Goal: Transaction & Acquisition: Purchase product/service

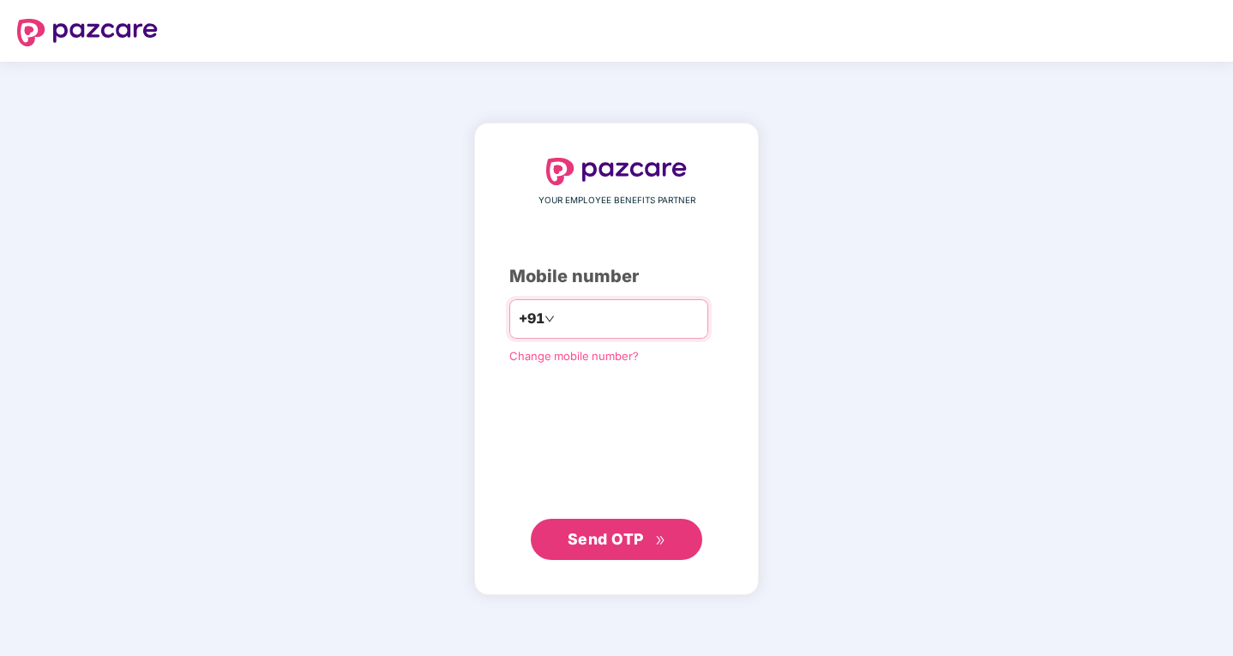
click at [572, 322] on input "number" at bounding box center [628, 318] width 141 height 27
type input "**********"
click at [622, 534] on span "Send OTP" at bounding box center [606, 538] width 76 height 18
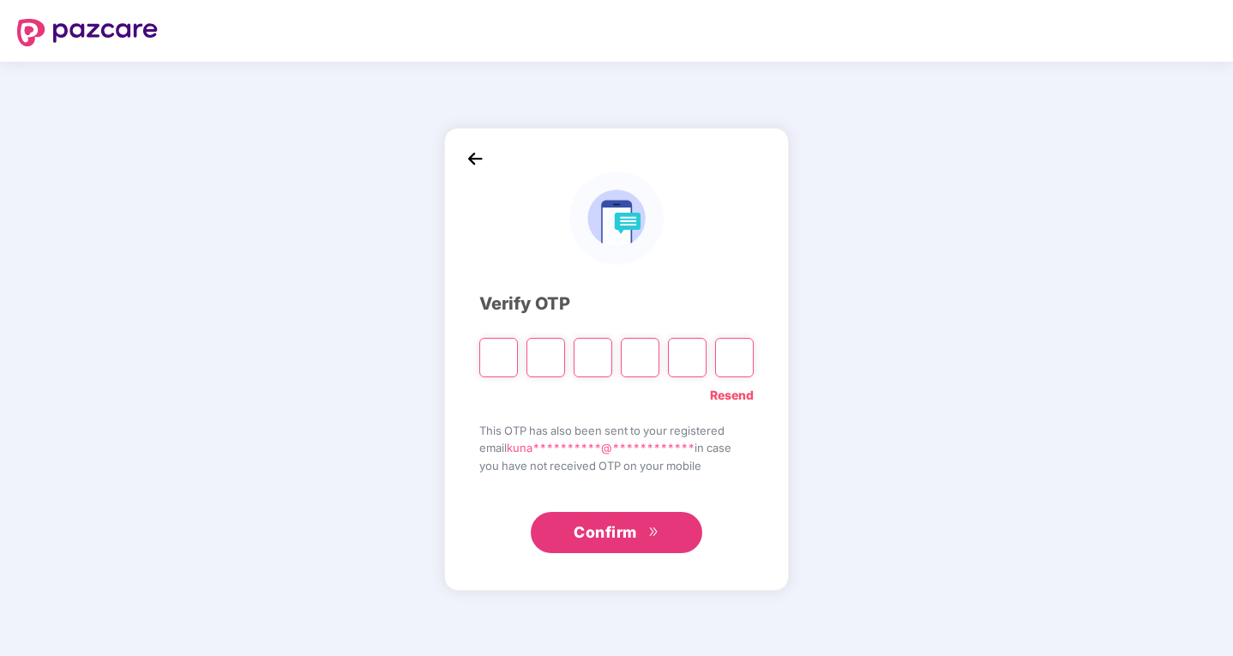
type input "*"
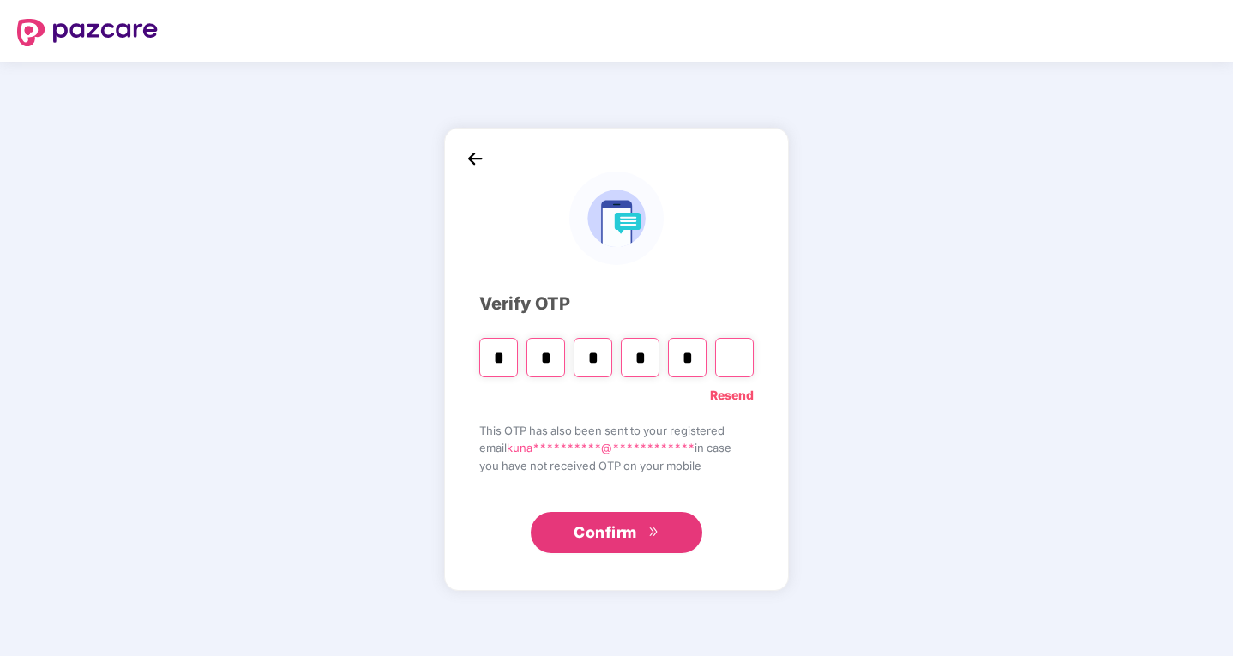
type input "*"
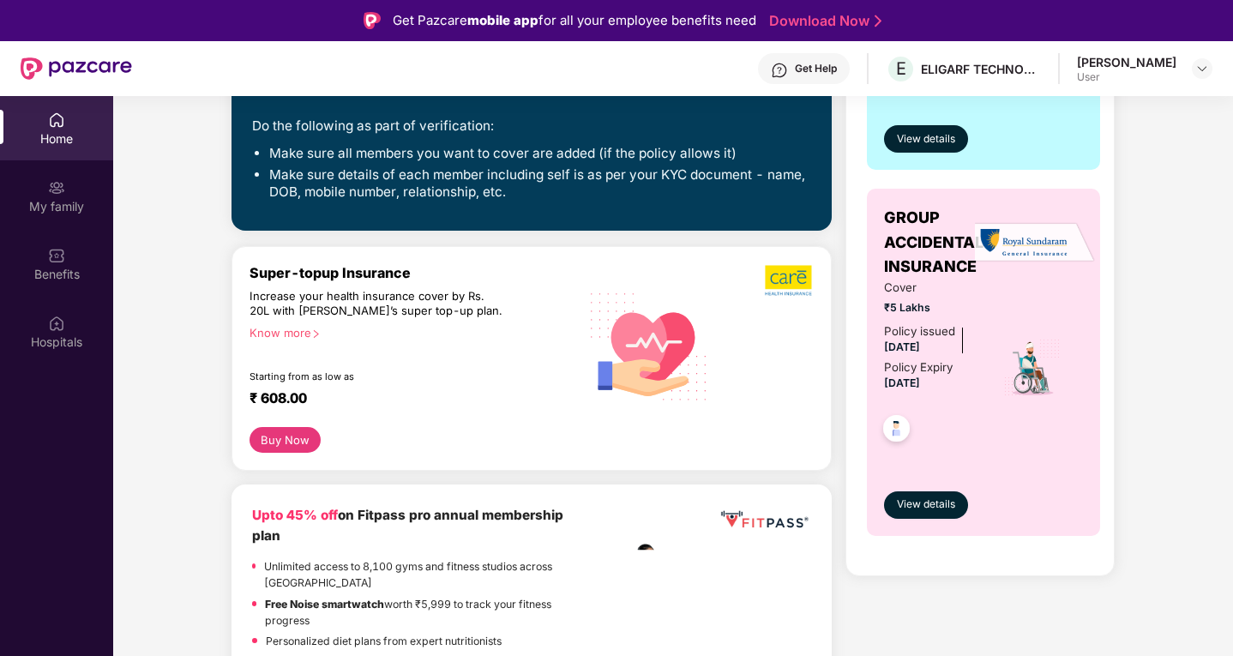
scroll to position [429, 0]
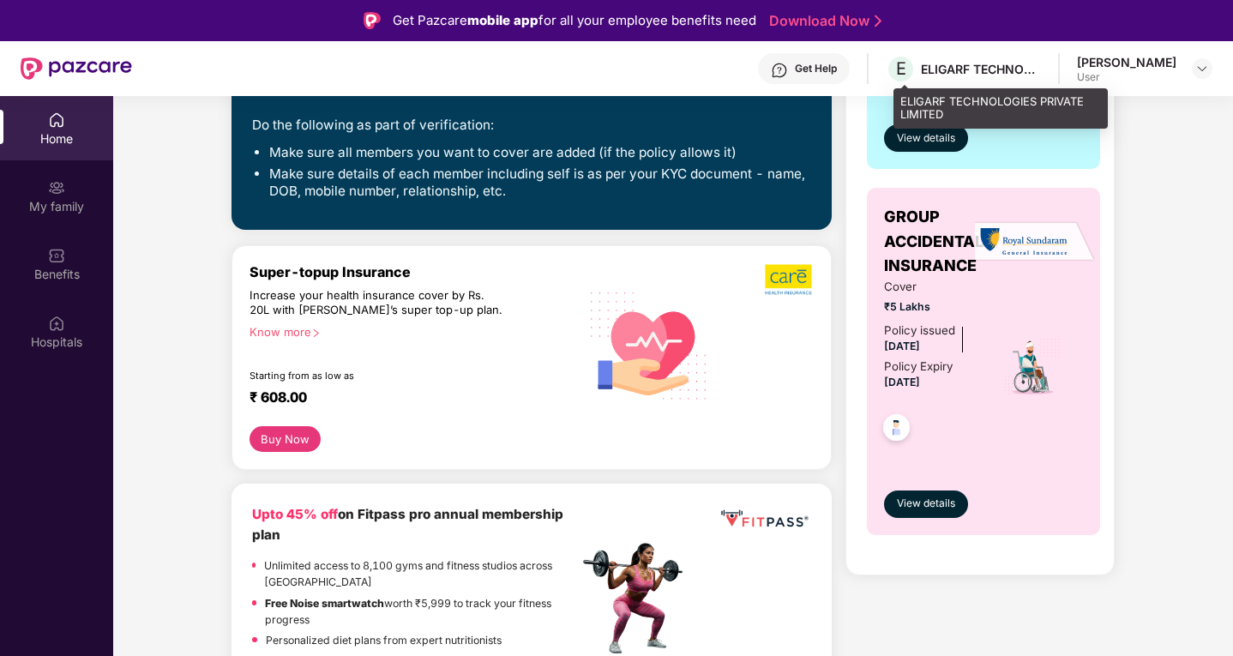
click at [992, 68] on div "ELIGARF TECHNOLOGIES PRIVATE LIMITED" at bounding box center [981, 69] width 120 height 16
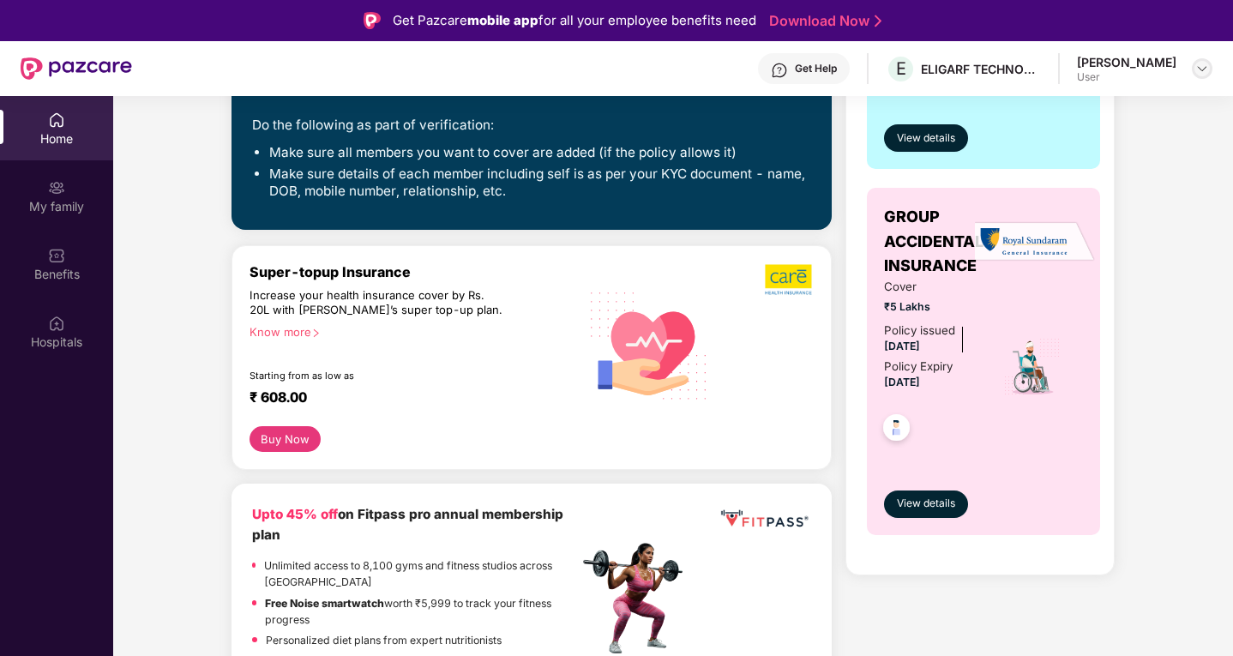
click at [1195, 65] on div at bounding box center [1202, 68] width 21 height 21
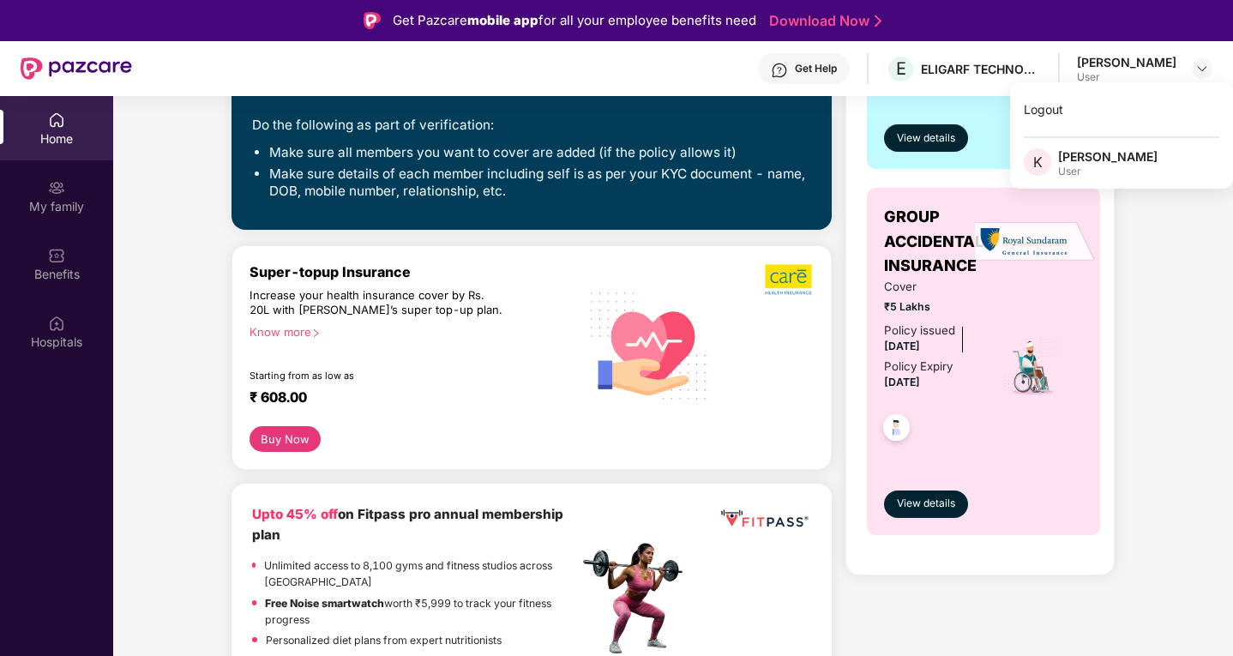
drag, startPoint x: 1059, startPoint y: 161, endPoint x: 1039, endPoint y: 157, distance: 21.0
click at [1039, 157] on div "K [PERSON_NAME] User" at bounding box center [1121, 163] width 223 height 30
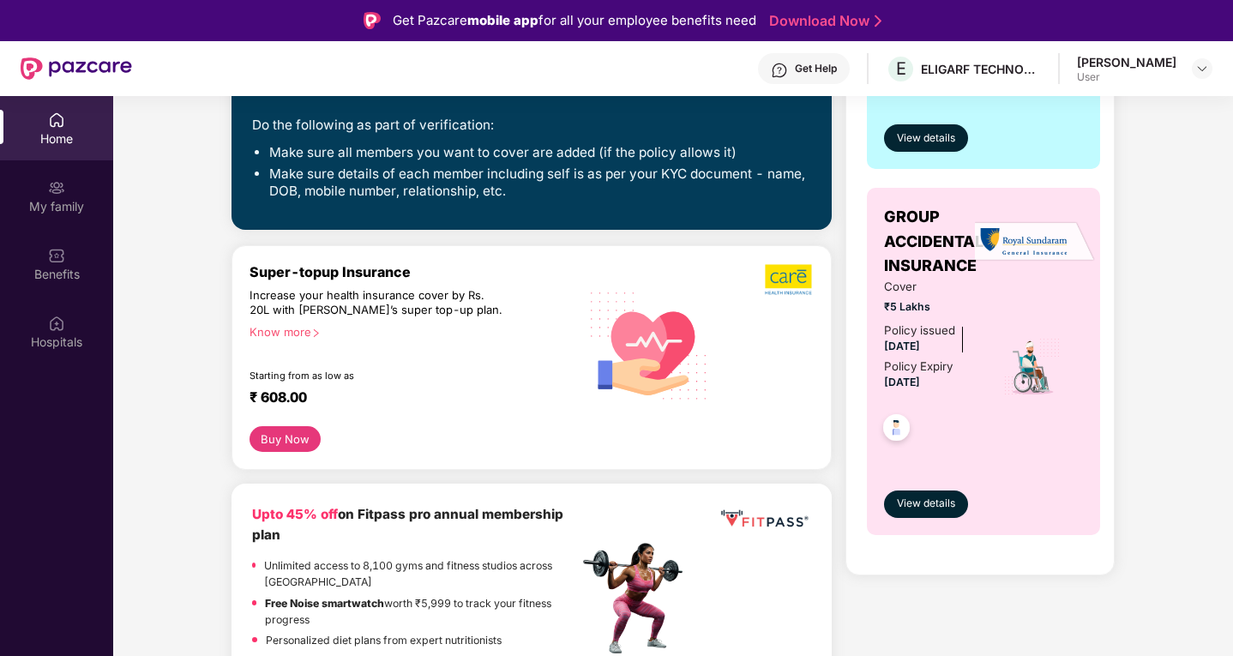
click at [51, 178] on div at bounding box center [56, 186] width 17 height 17
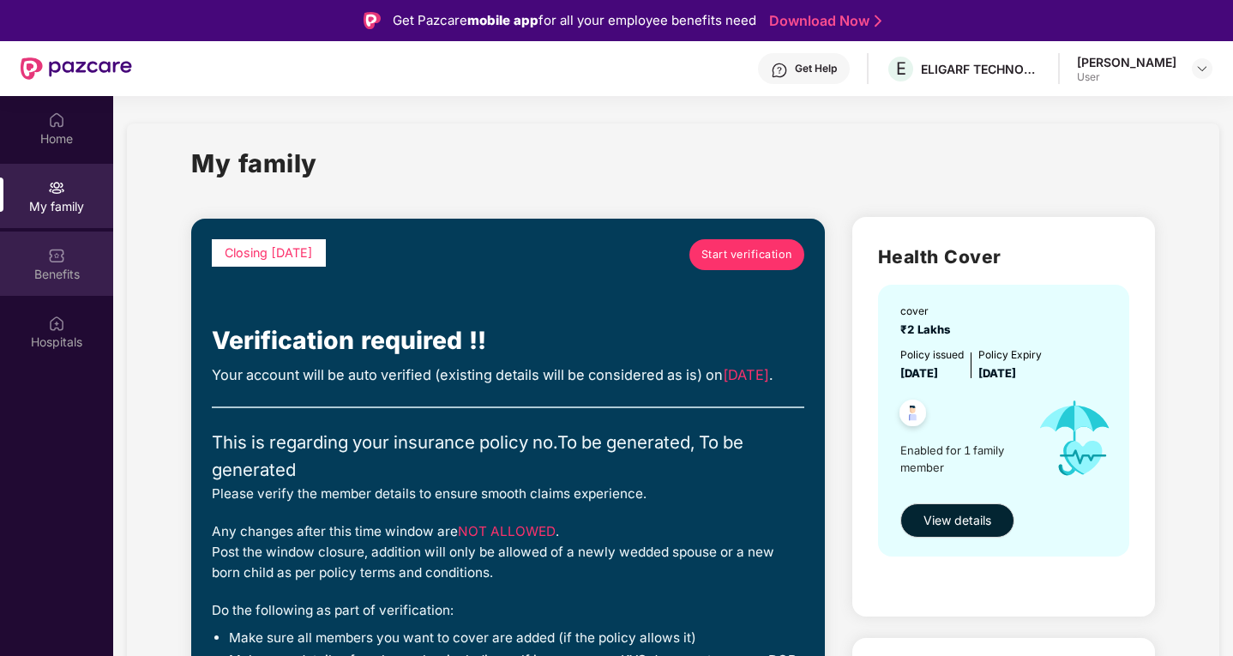
click at [43, 271] on div "Benefits" at bounding box center [56, 274] width 113 height 17
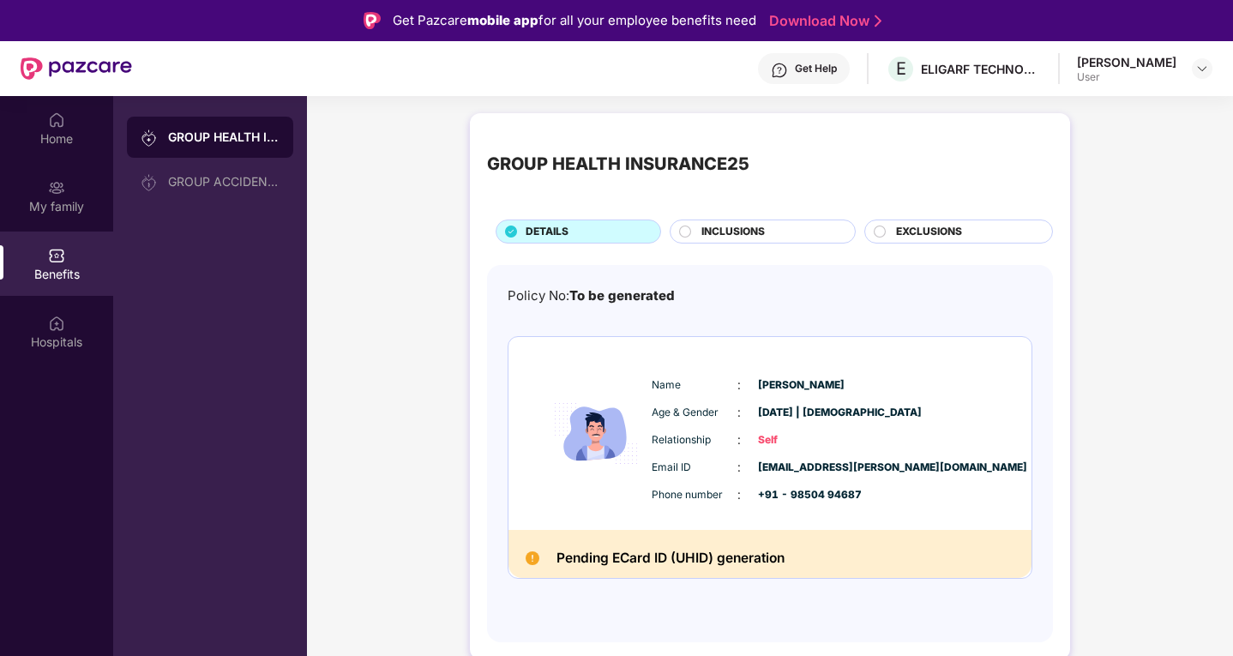
click at [690, 232] on circle at bounding box center [685, 231] width 11 height 11
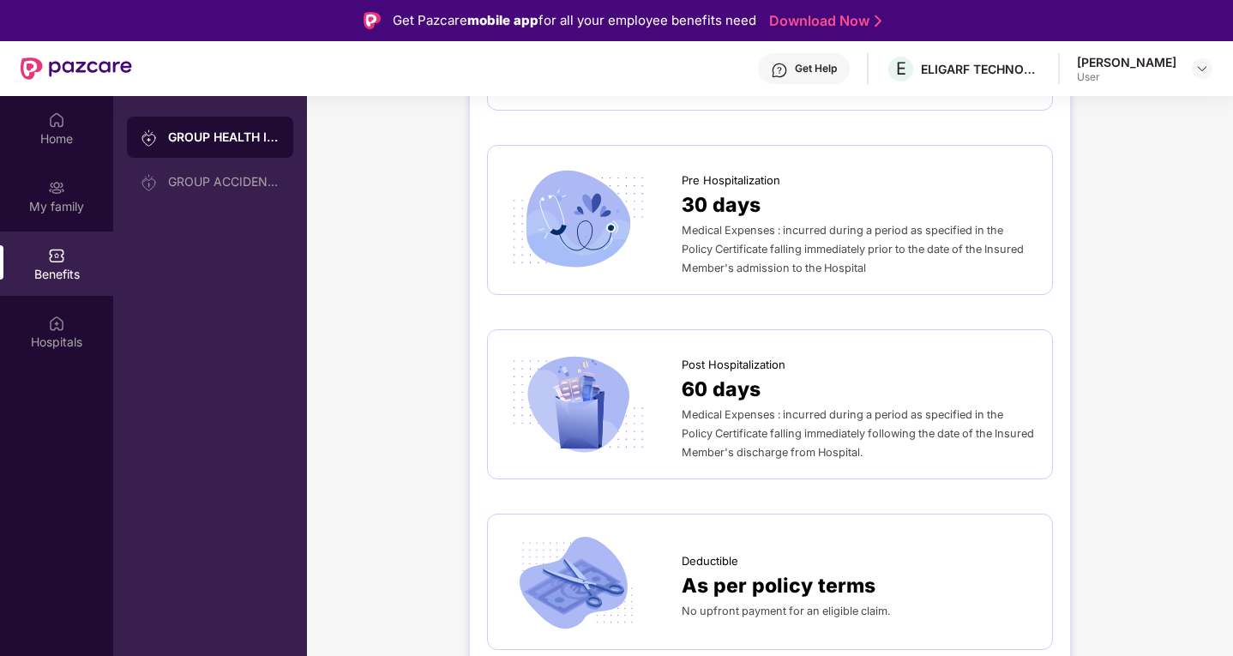
scroll to position [929, 0]
click at [215, 169] on div "GROUP ACCIDENTAL INSURANCE" at bounding box center [210, 181] width 166 height 41
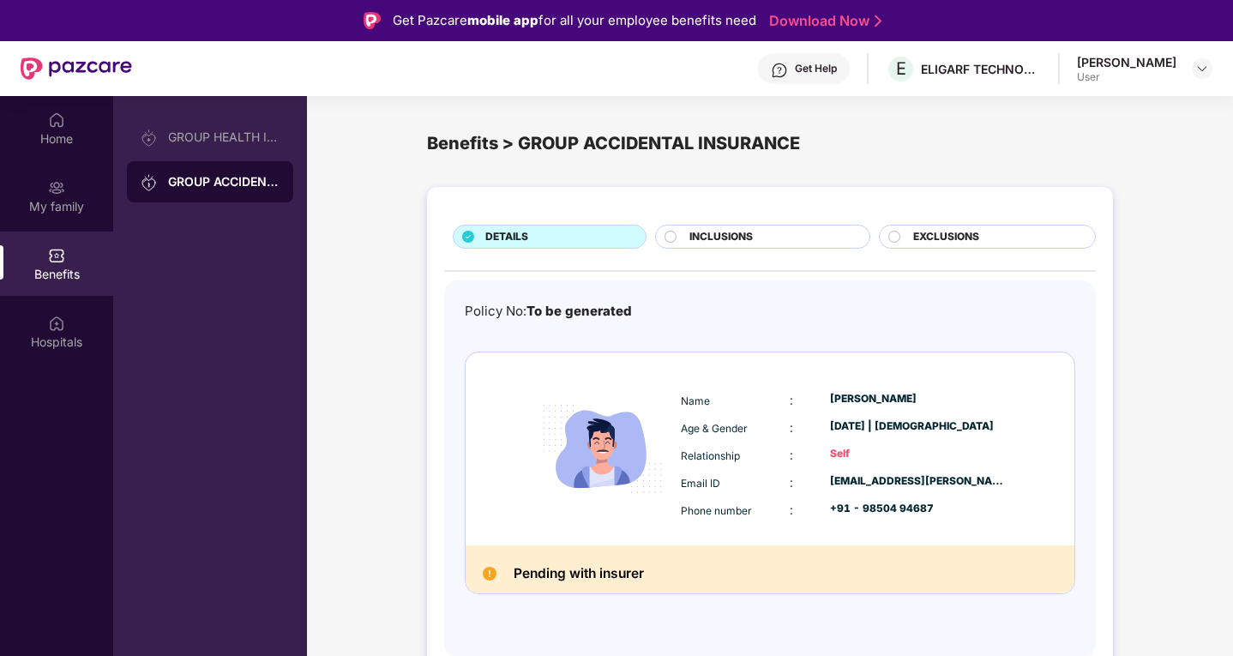
scroll to position [96, 0]
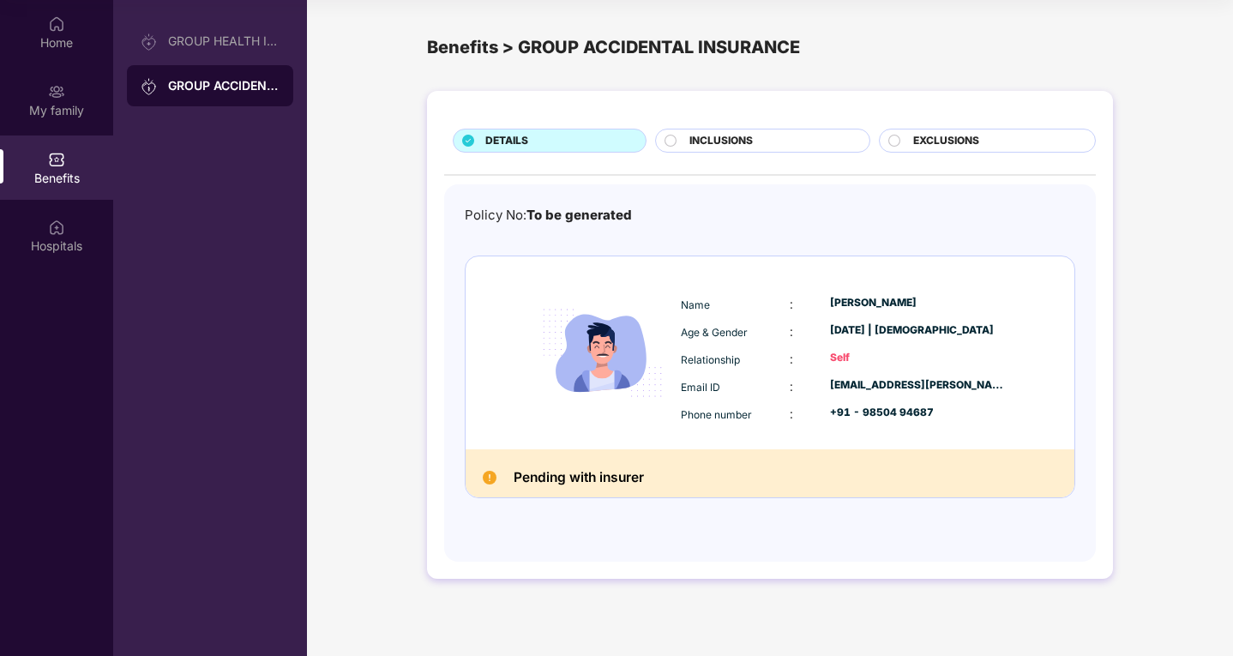
click at [488, 477] on img at bounding box center [490, 478] width 14 height 14
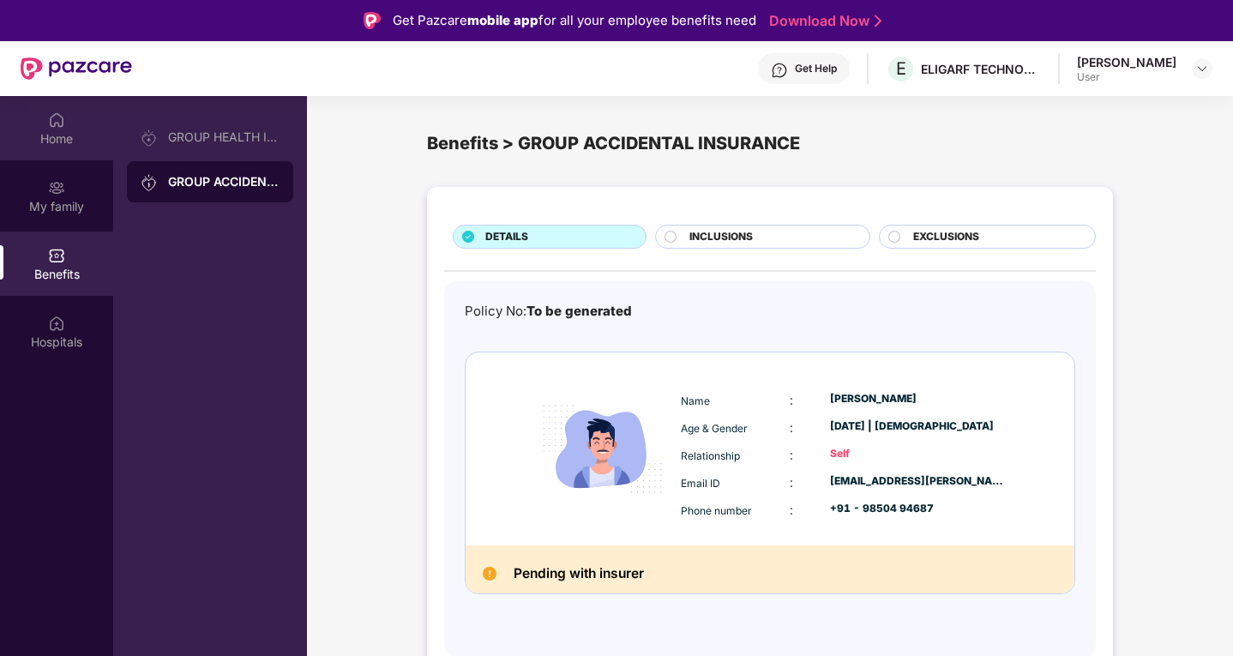
click at [45, 129] on div "Home" at bounding box center [56, 128] width 113 height 64
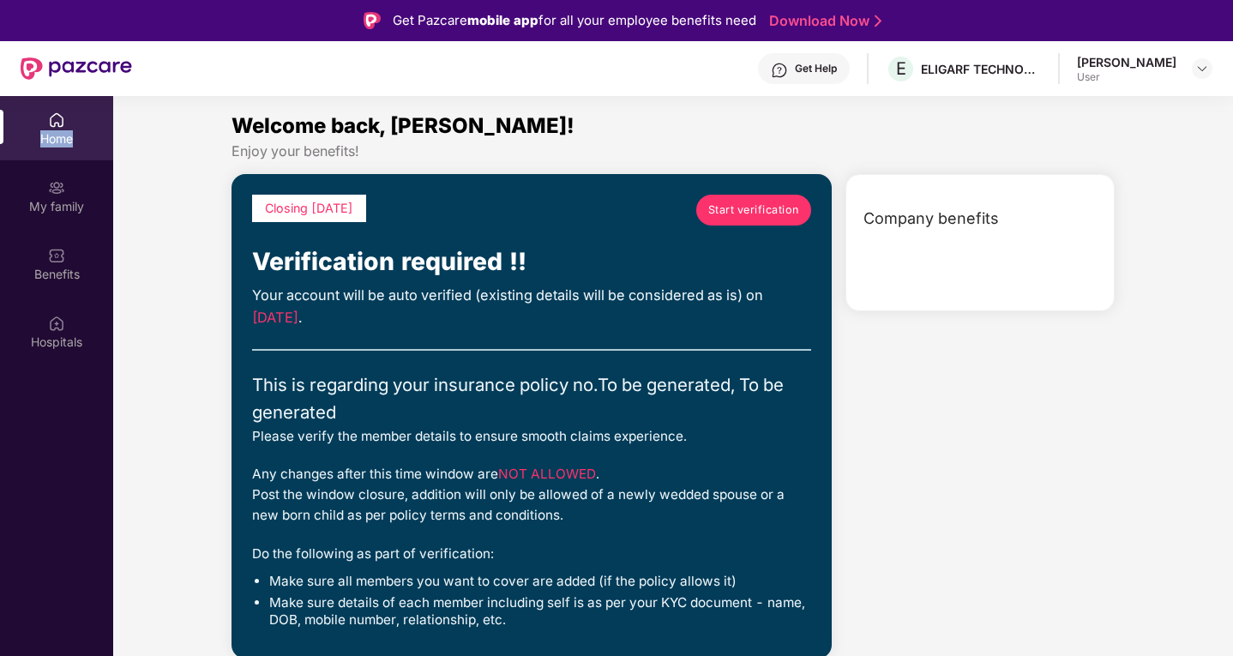
click at [45, 129] on div "Home" at bounding box center [56, 128] width 113 height 64
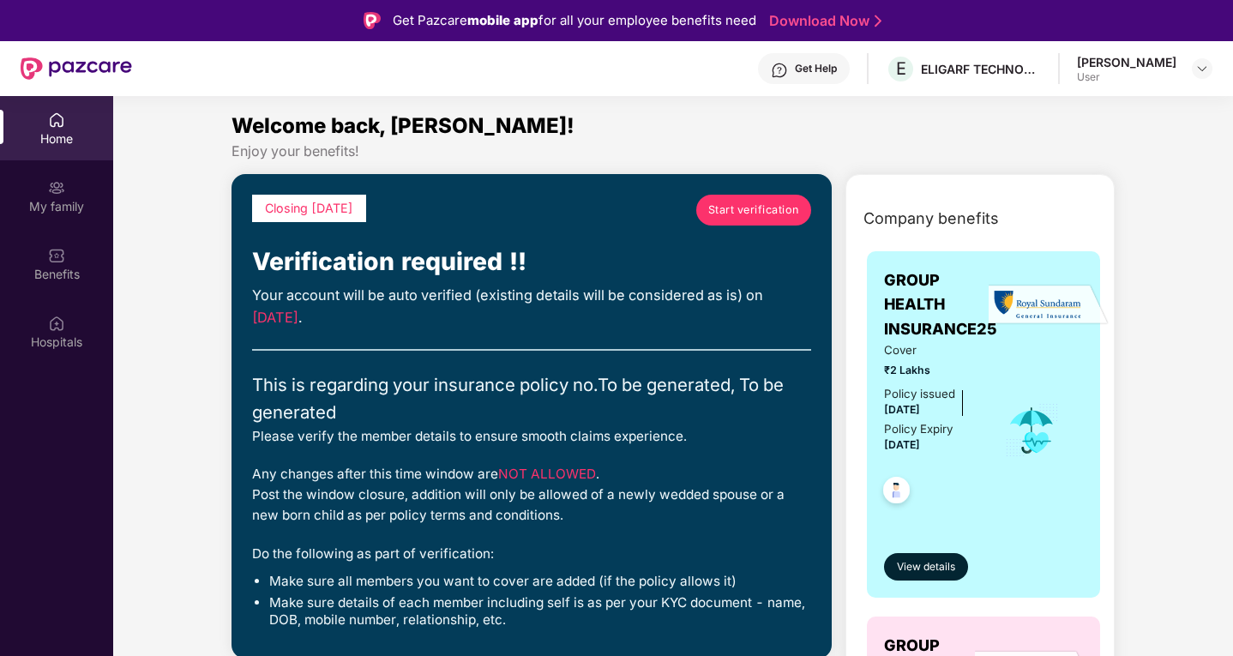
click at [304, 210] on span "Closing [DATE]" at bounding box center [309, 208] width 88 height 15
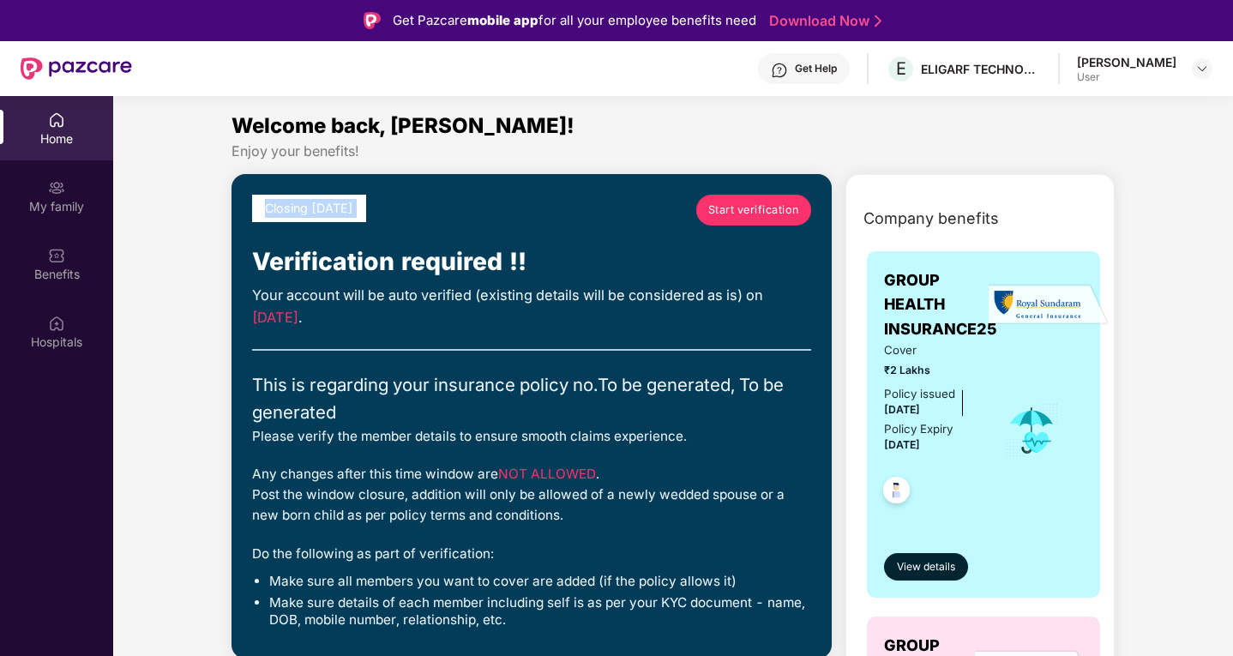
click at [304, 210] on span "Closing [DATE]" at bounding box center [309, 208] width 88 height 15
click at [779, 202] on span "Start verification" at bounding box center [753, 210] width 91 height 17
click at [75, 201] on div "My family" at bounding box center [56, 206] width 113 height 17
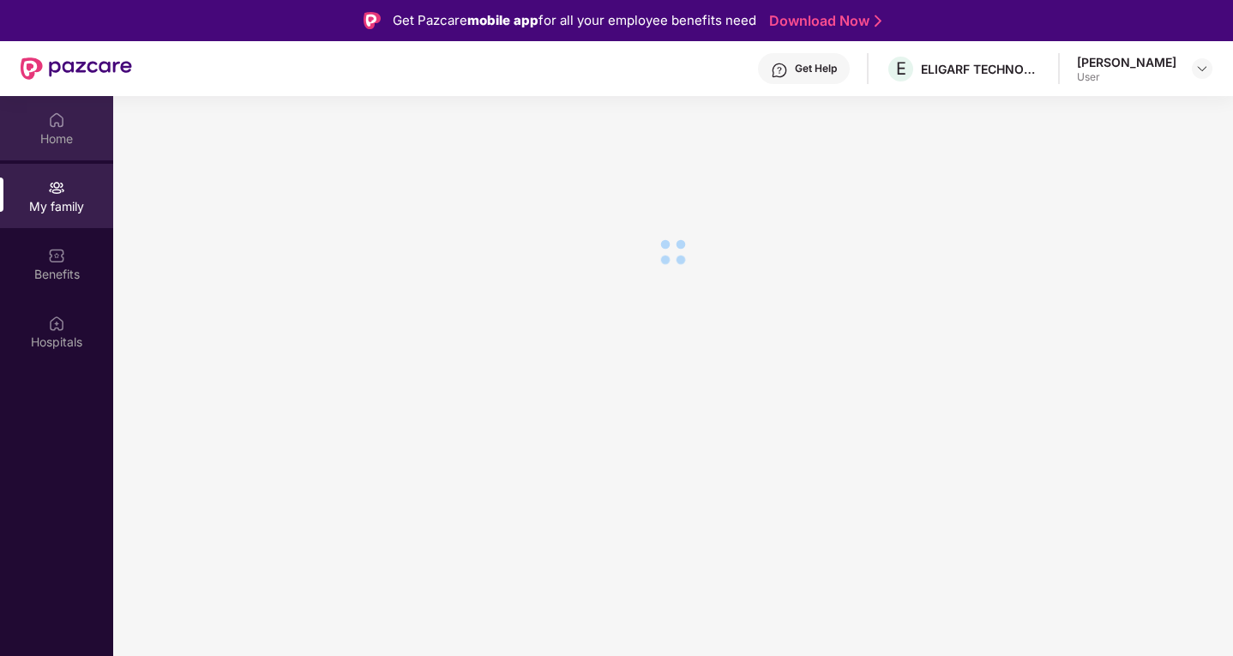
click at [67, 128] on div "Home" at bounding box center [56, 128] width 113 height 64
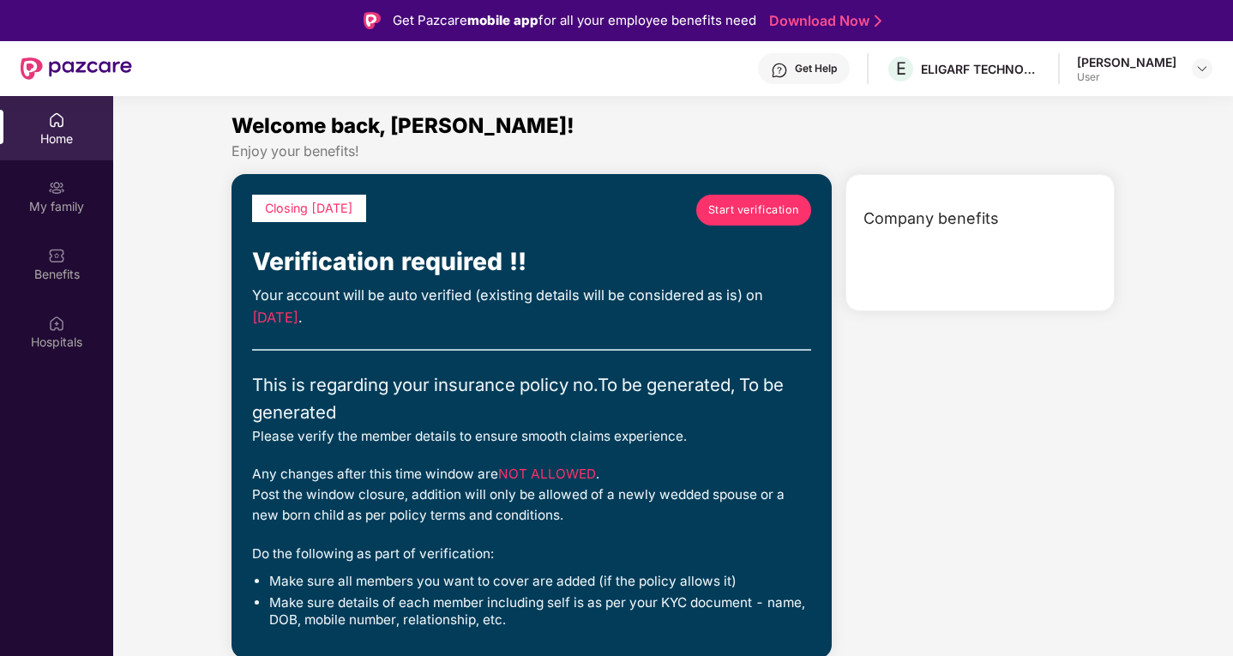
click at [51, 132] on div "Home" at bounding box center [56, 138] width 113 height 17
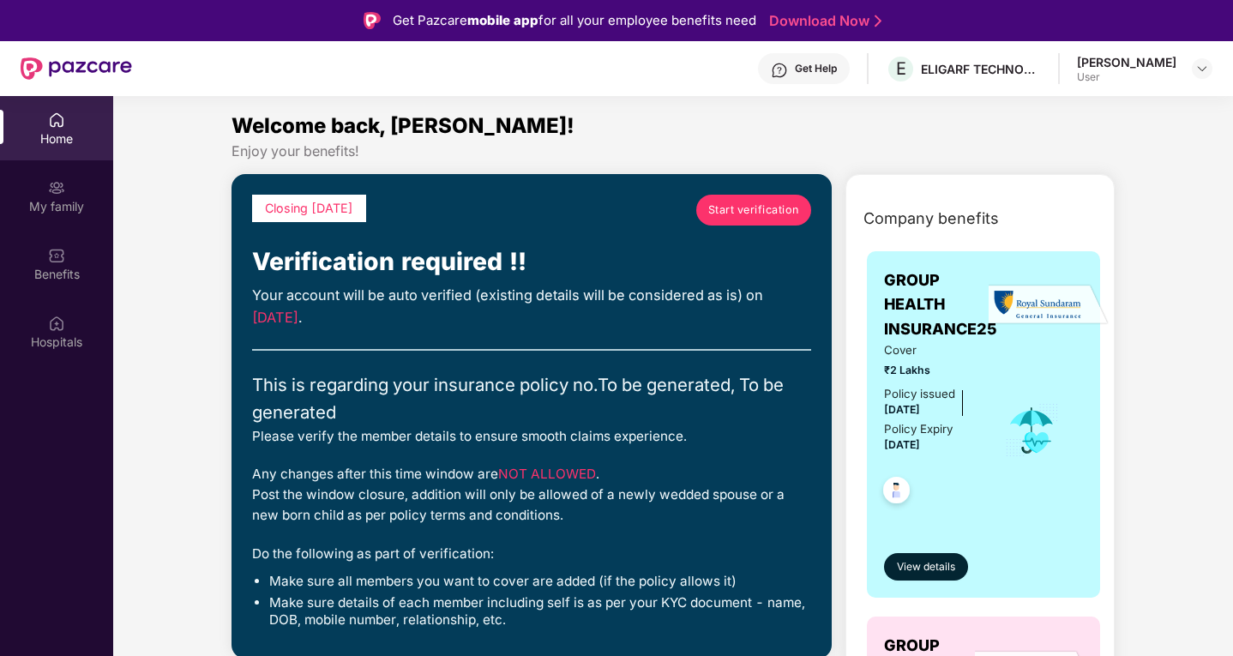
click at [51, 132] on div "Home" at bounding box center [56, 138] width 113 height 17
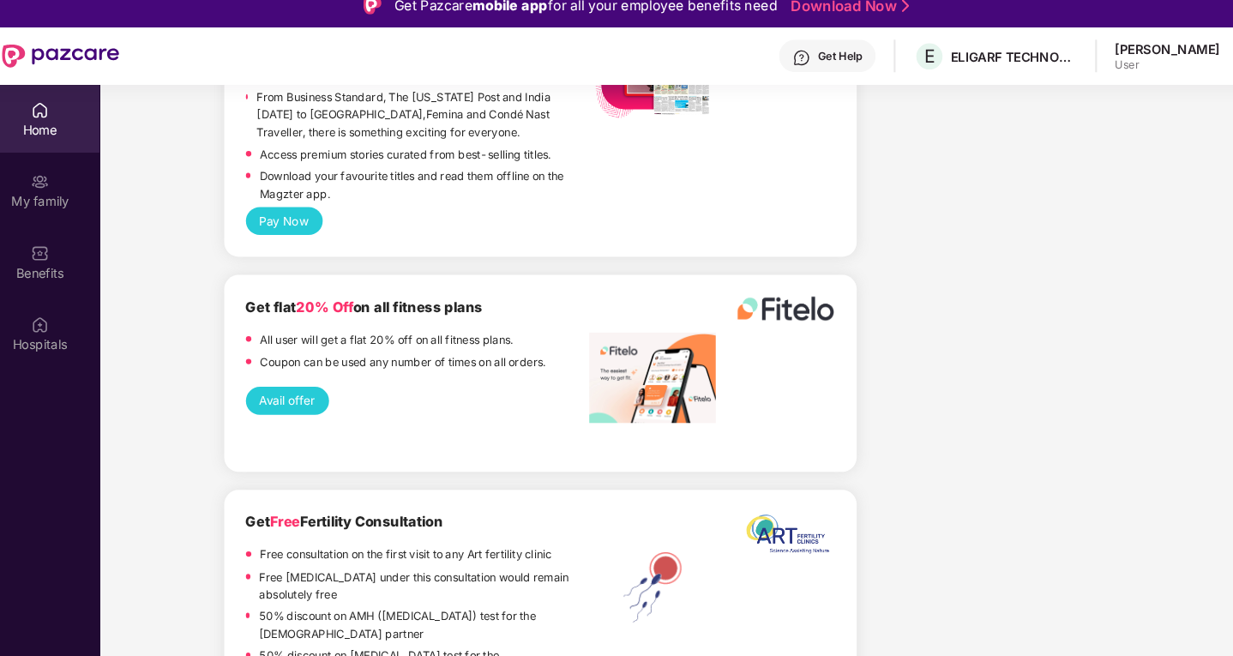
scroll to position [3578, 0]
click at [78, 244] on div "Benefits" at bounding box center [56, 264] width 113 height 64
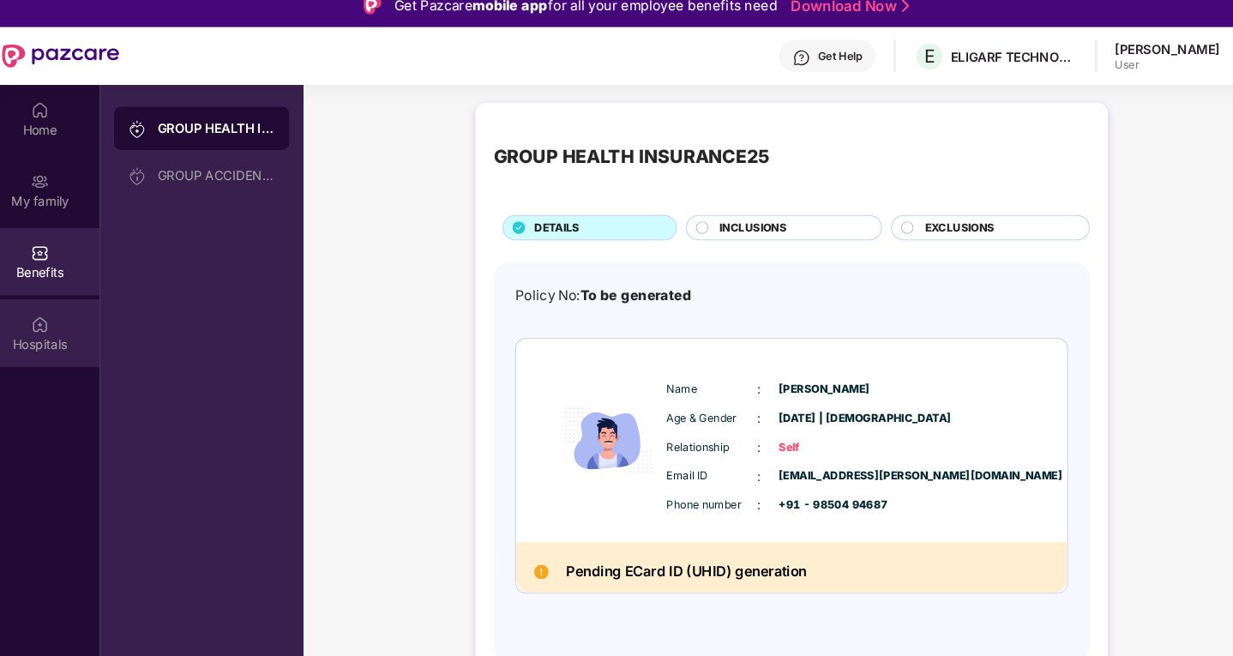
click at [87, 336] on div "Hospitals" at bounding box center [56, 342] width 113 height 17
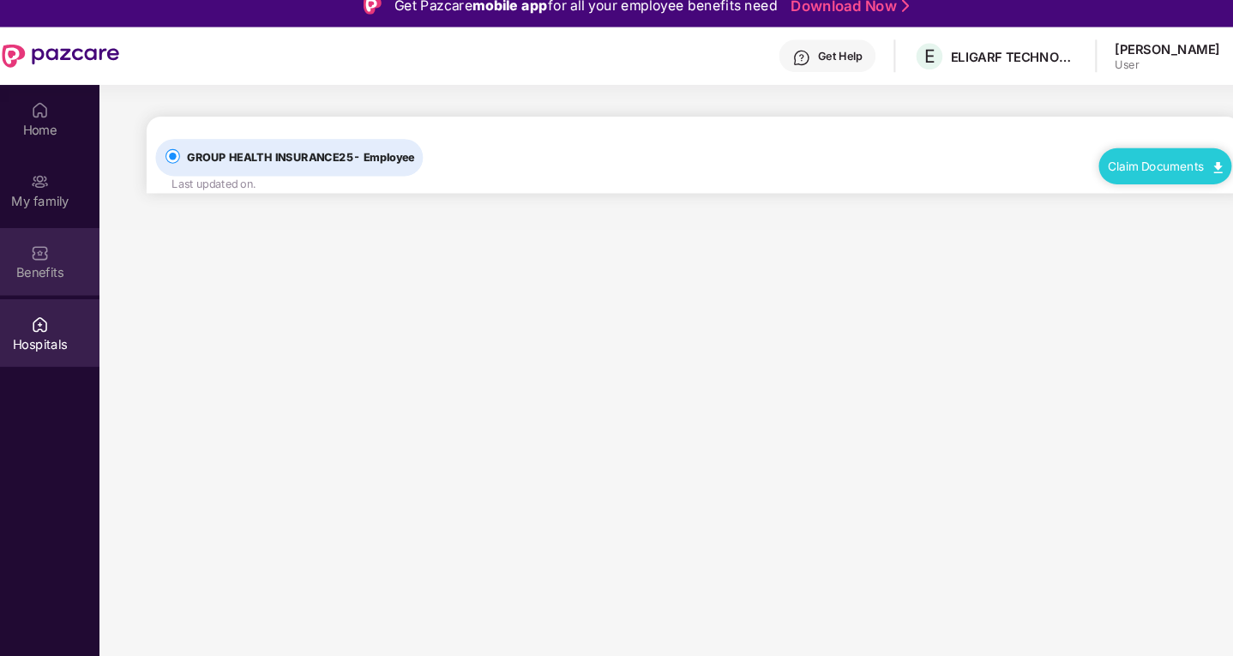
click at [71, 251] on div "Benefits" at bounding box center [56, 264] width 113 height 64
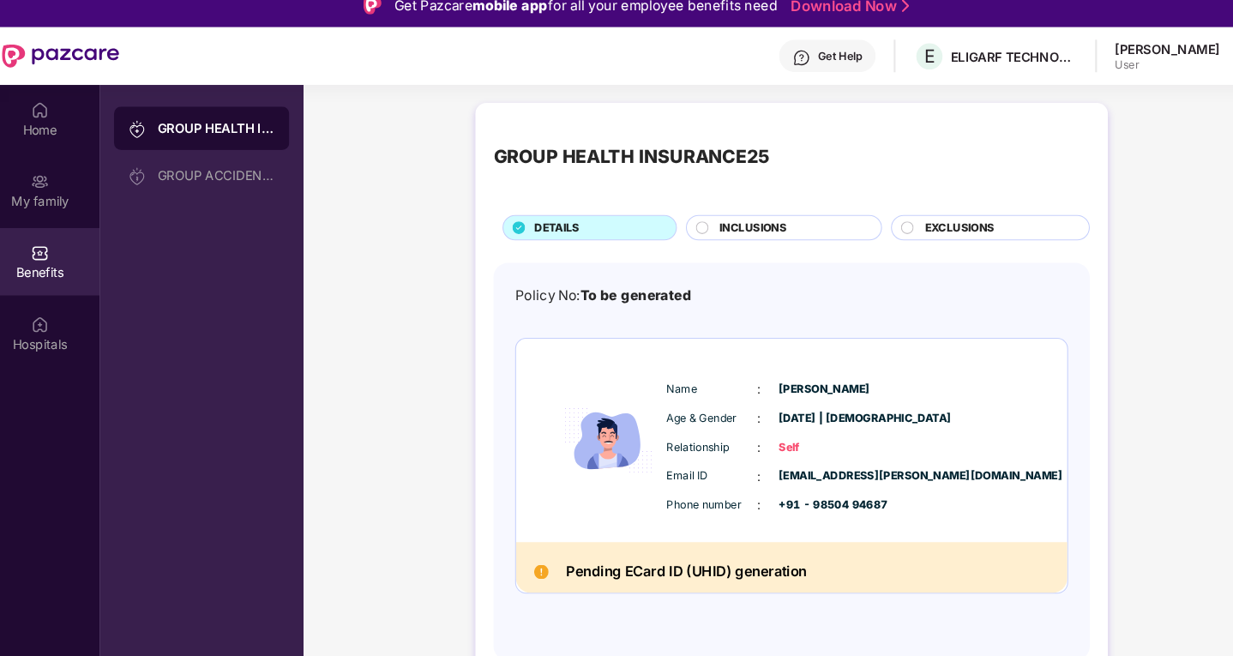
click at [922, 226] on span "EXCLUSIONS" at bounding box center [929, 232] width 66 height 16
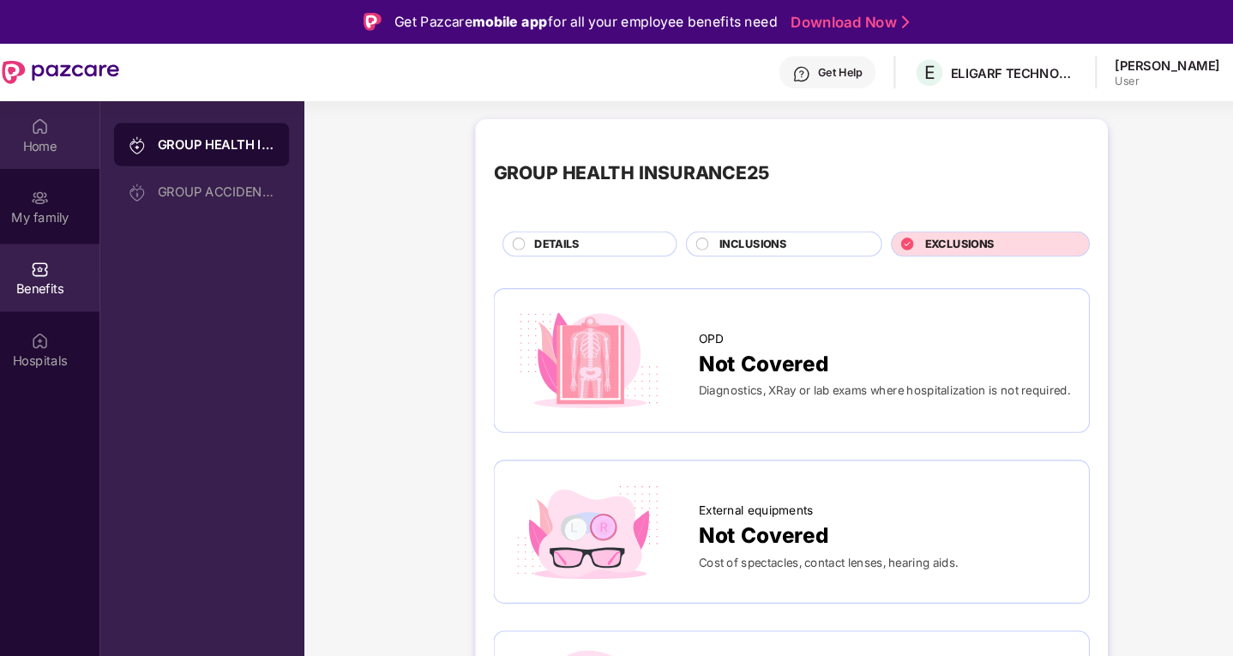
click at [24, 127] on div "Home" at bounding box center [56, 128] width 113 height 64
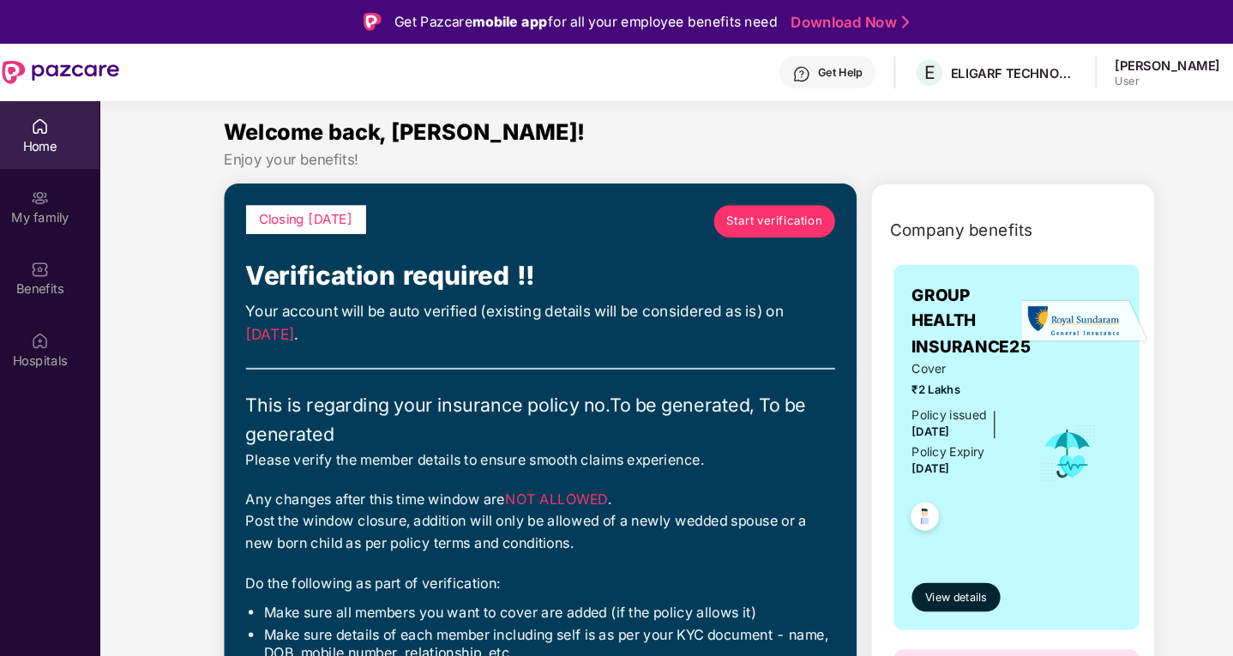
click at [340, 202] on span "Closing [DATE]" at bounding box center [309, 208] width 88 height 15
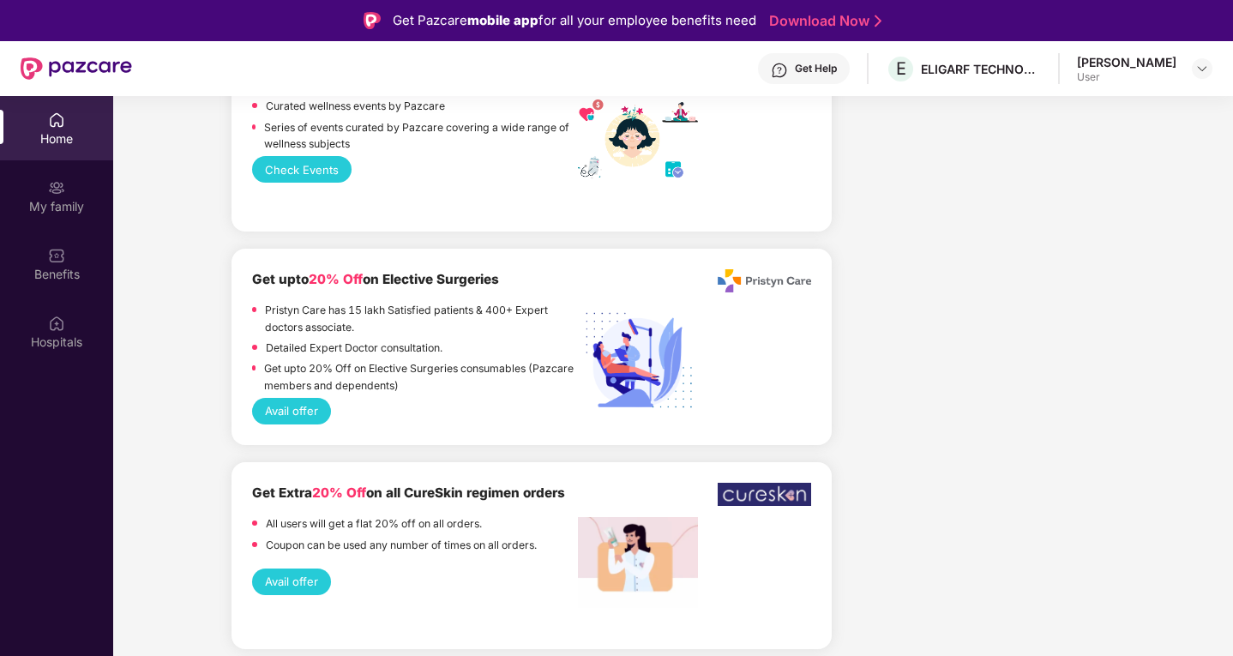
scroll to position [2662, 0]
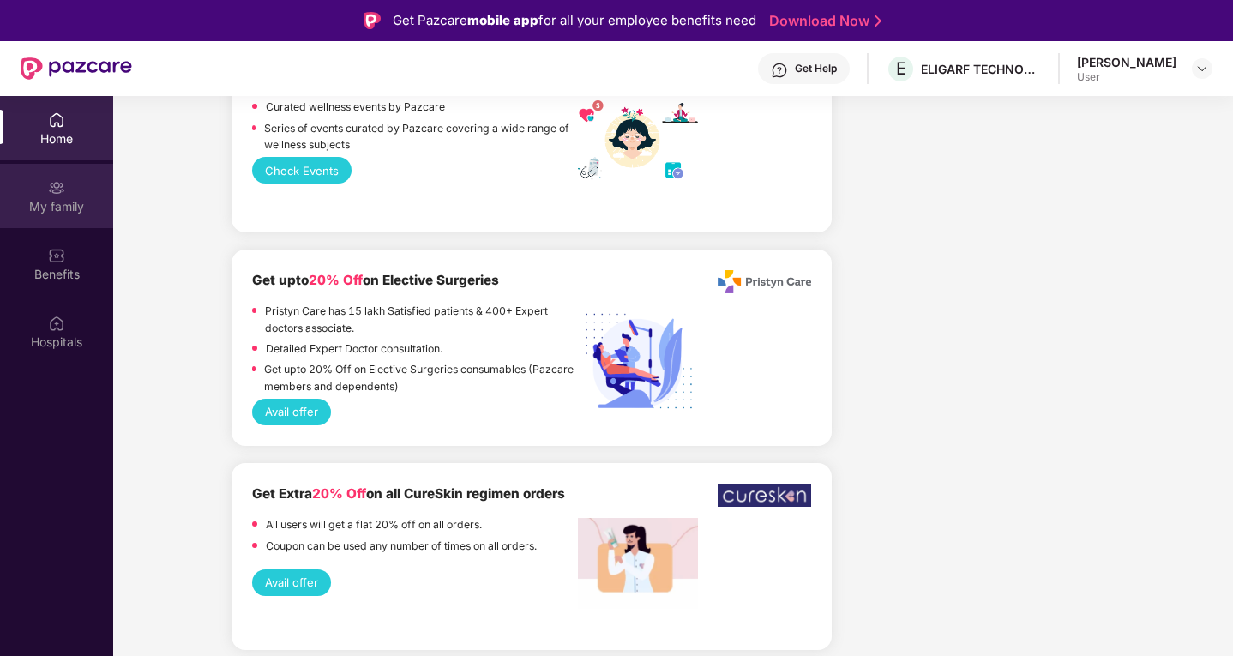
click at [51, 191] on img at bounding box center [56, 187] width 17 height 17
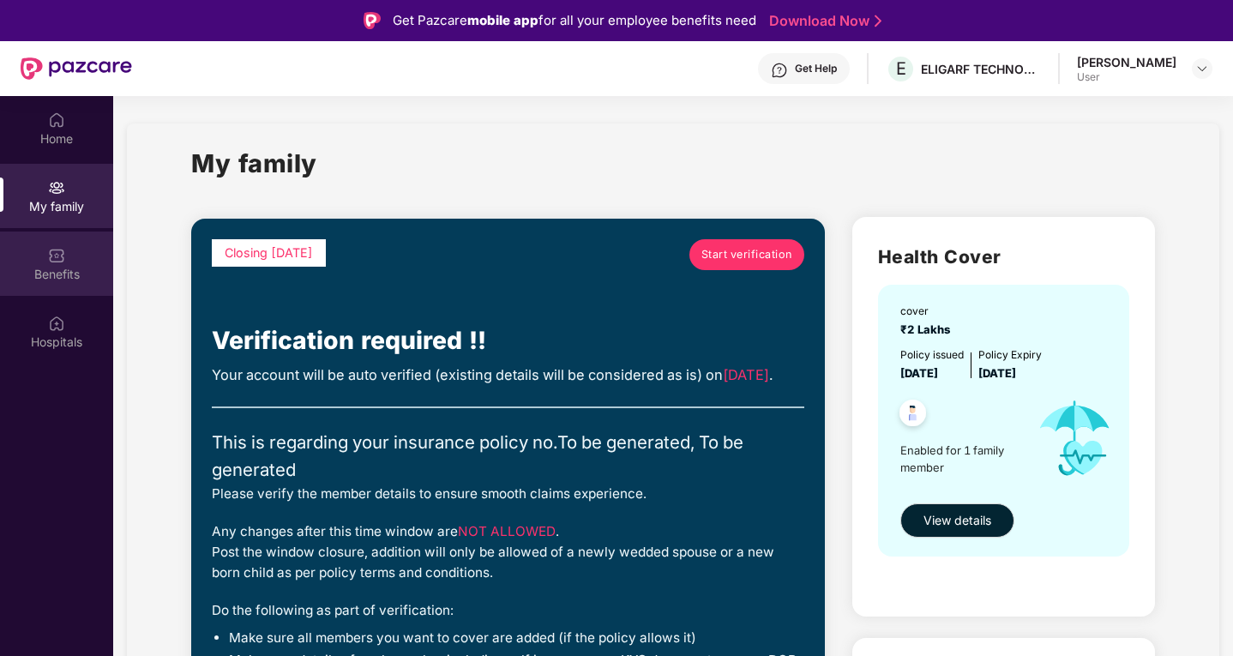
click at [75, 263] on div "Benefits" at bounding box center [56, 264] width 113 height 64
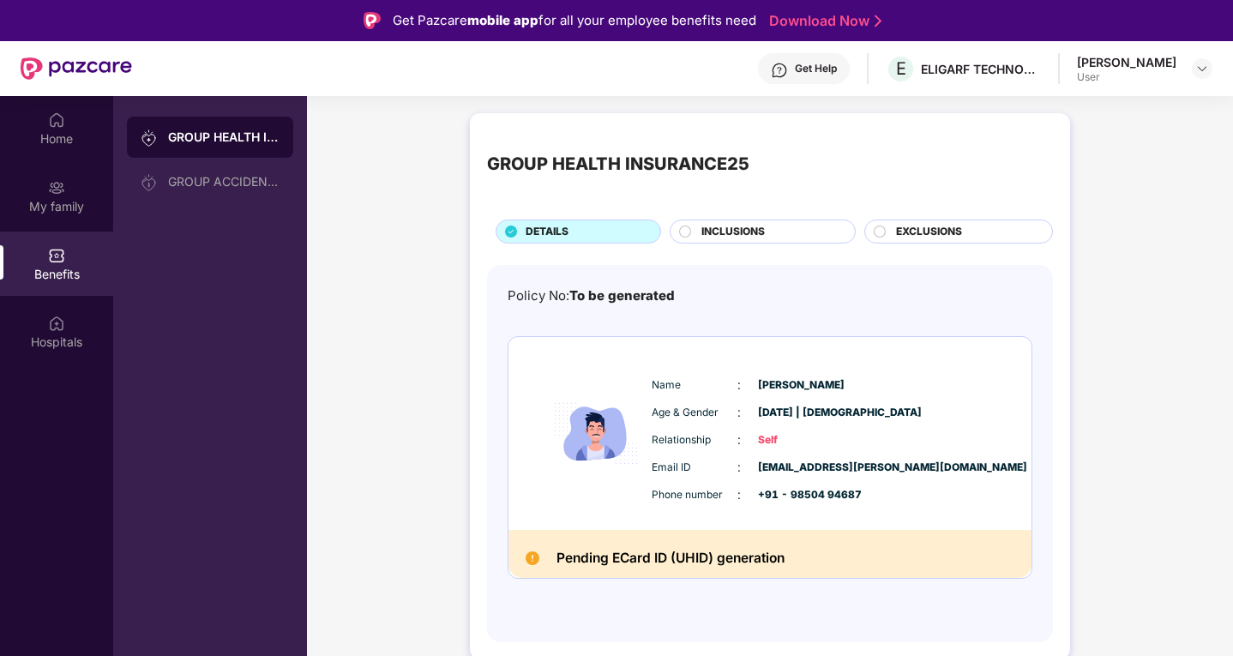
scroll to position [96, 0]
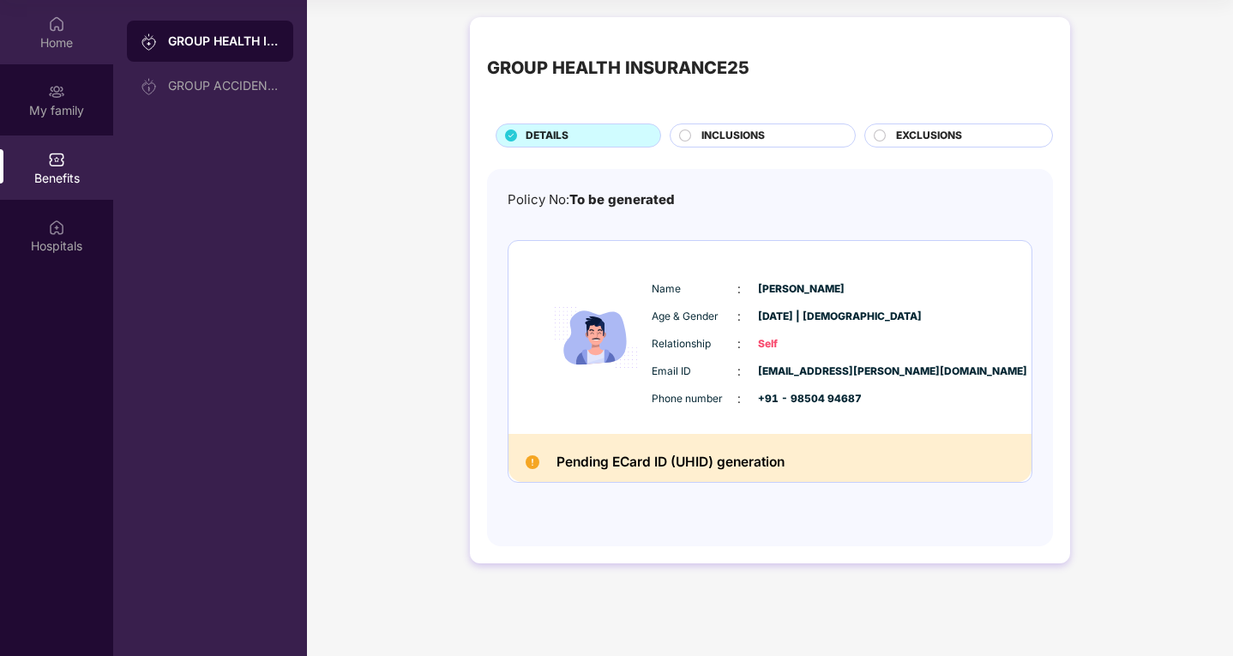
click at [51, 45] on div "Home" at bounding box center [56, 42] width 113 height 17
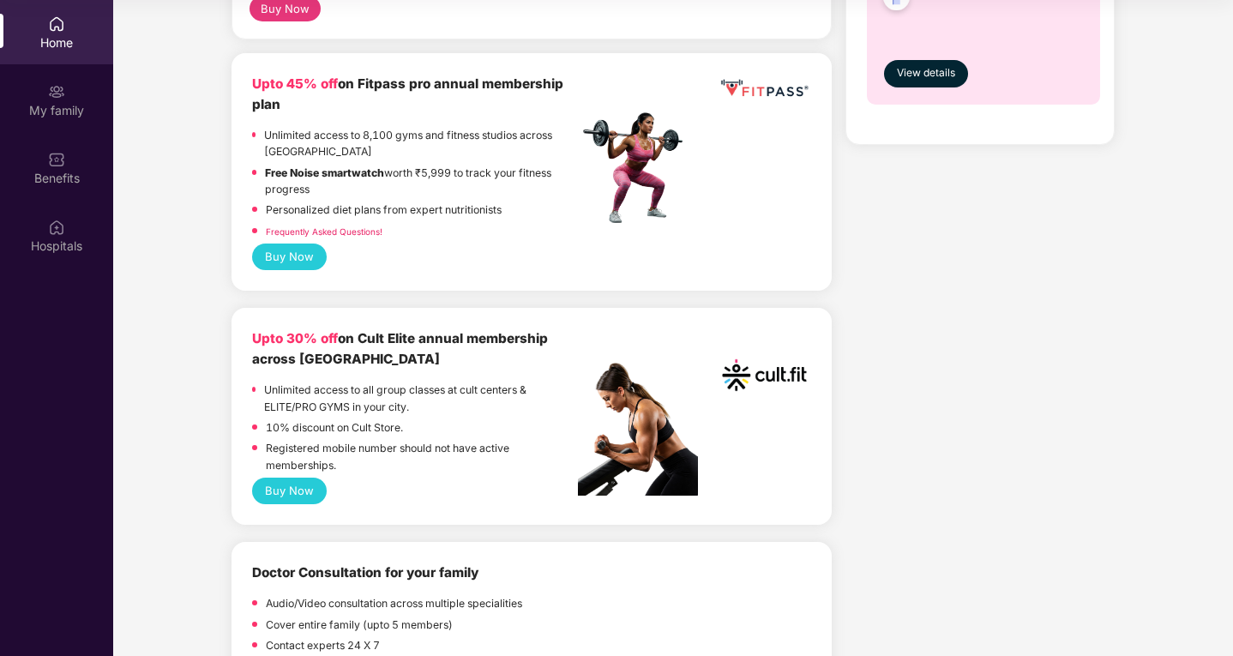
scroll to position [764, 0]
click at [293, 488] on button "Buy Now" at bounding box center [289, 490] width 75 height 27
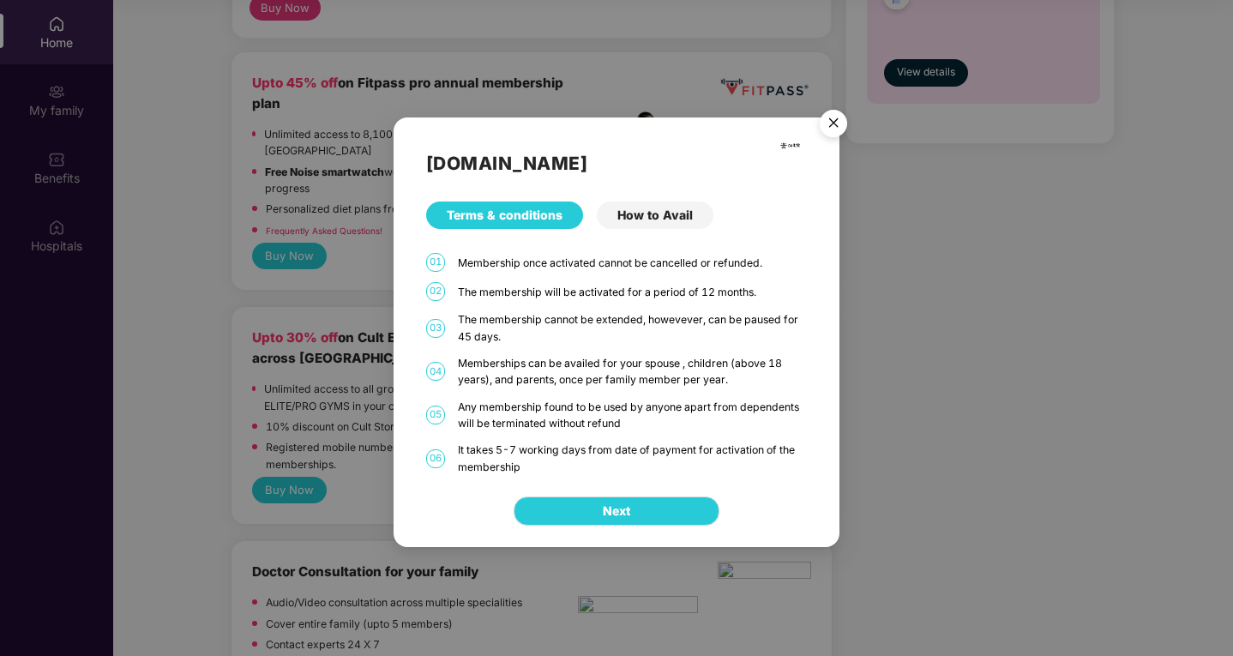
click at [835, 135] on img "Close" at bounding box center [834, 126] width 48 height 48
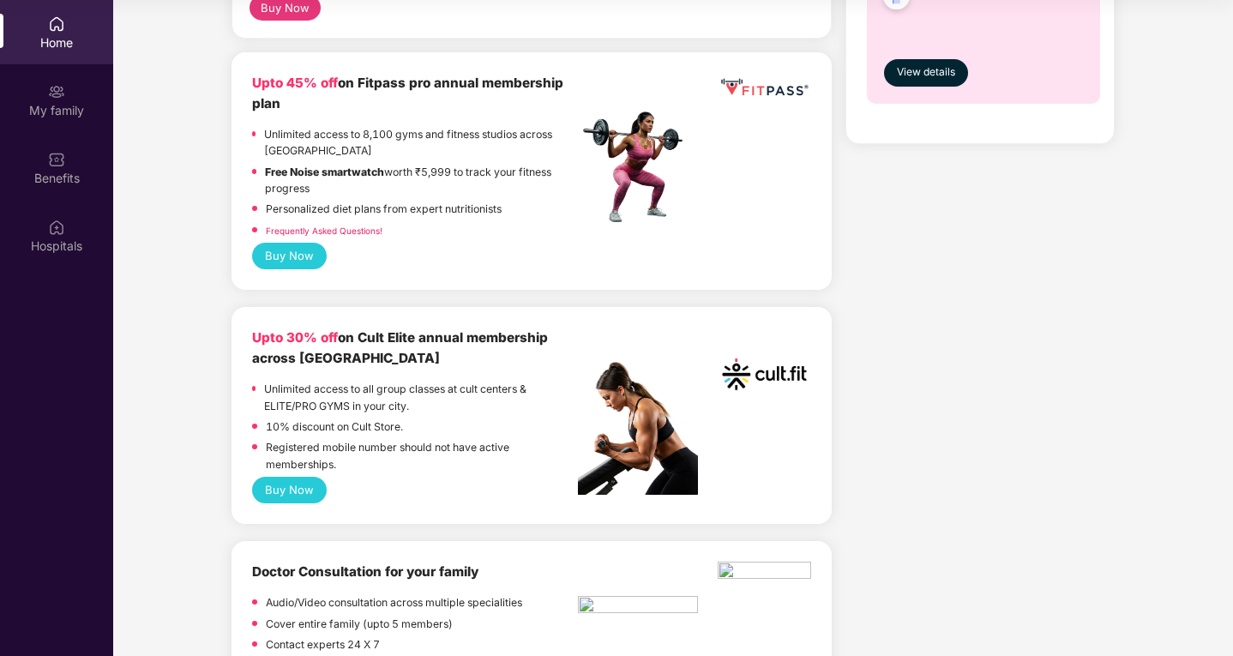
click at [300, 259] on button "Buy Now" at bounding box center [289, 256] width 75 height 27
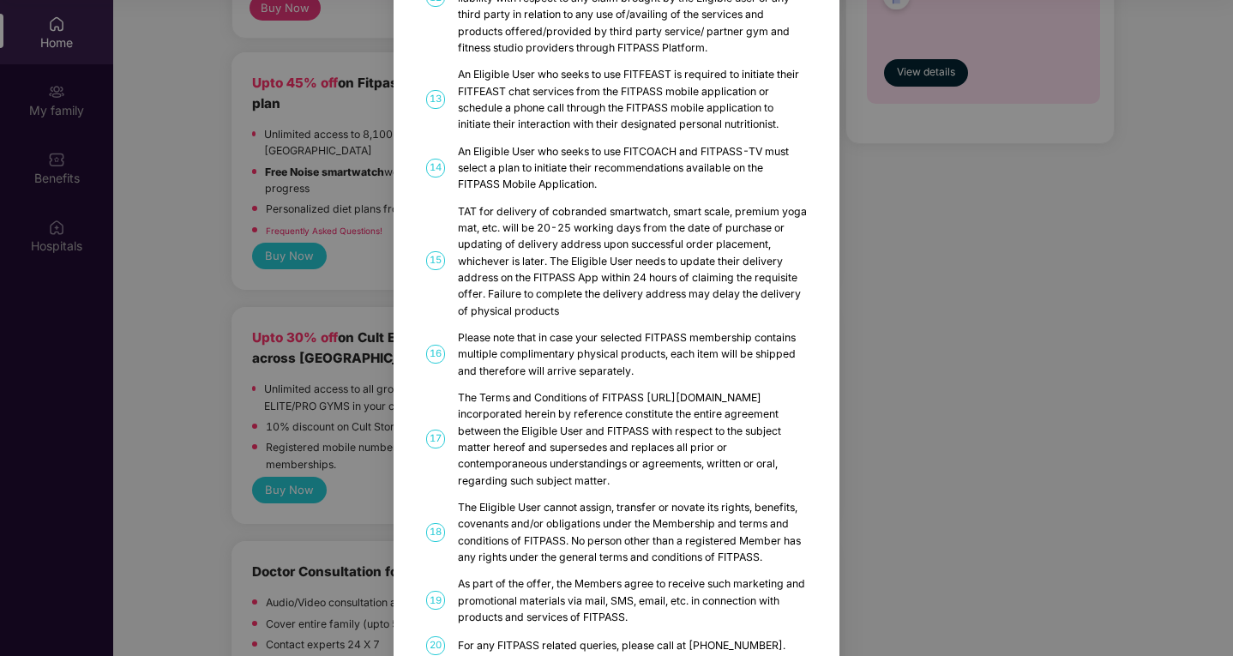
scroll to position [856, 0]
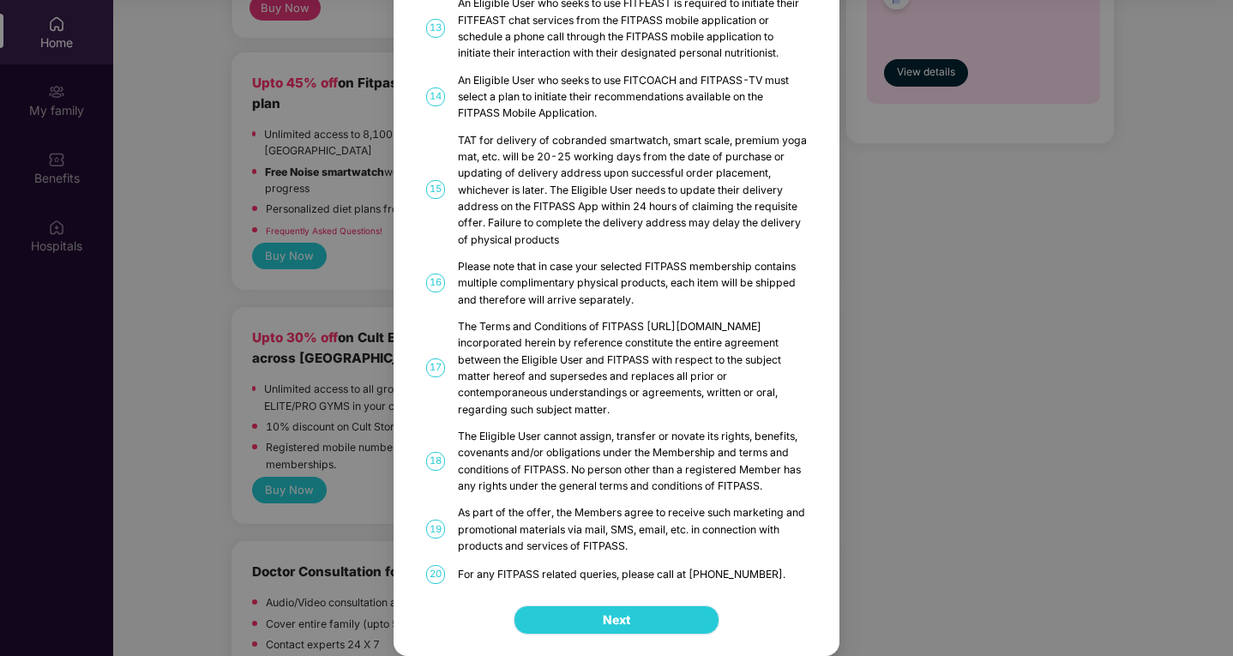
click at [612, 623] on span "Next" at bounding box center [616, 620] width 27 height 19
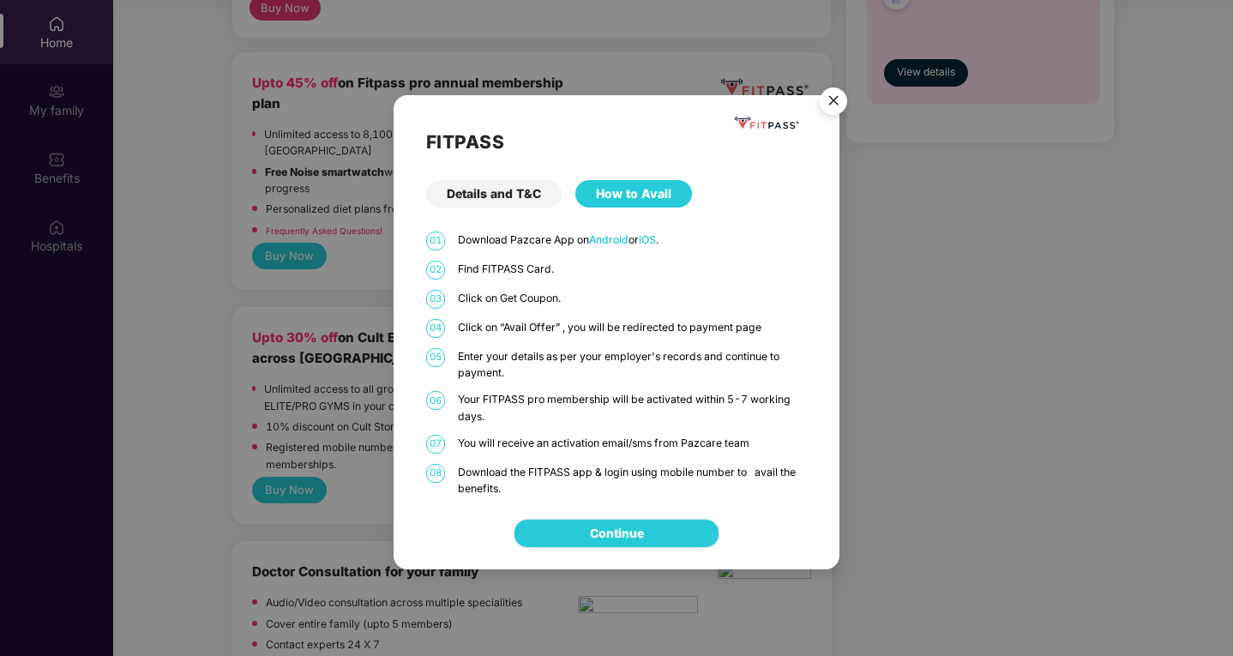
click at [601, 532] on link "Continue" at bounding box center [617, 533] width 54 height 19
click at [833, 102] on img "Close" at bounding box center [834, 104] width 48 height 48
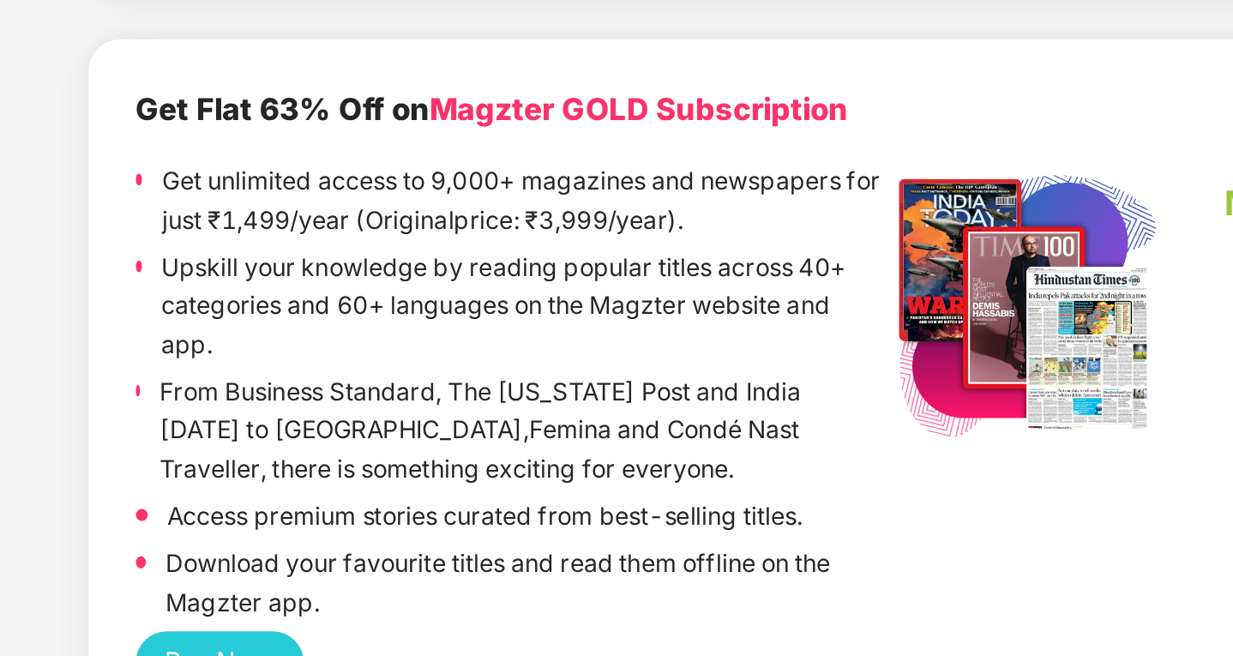
scroll to position [3297, 0]
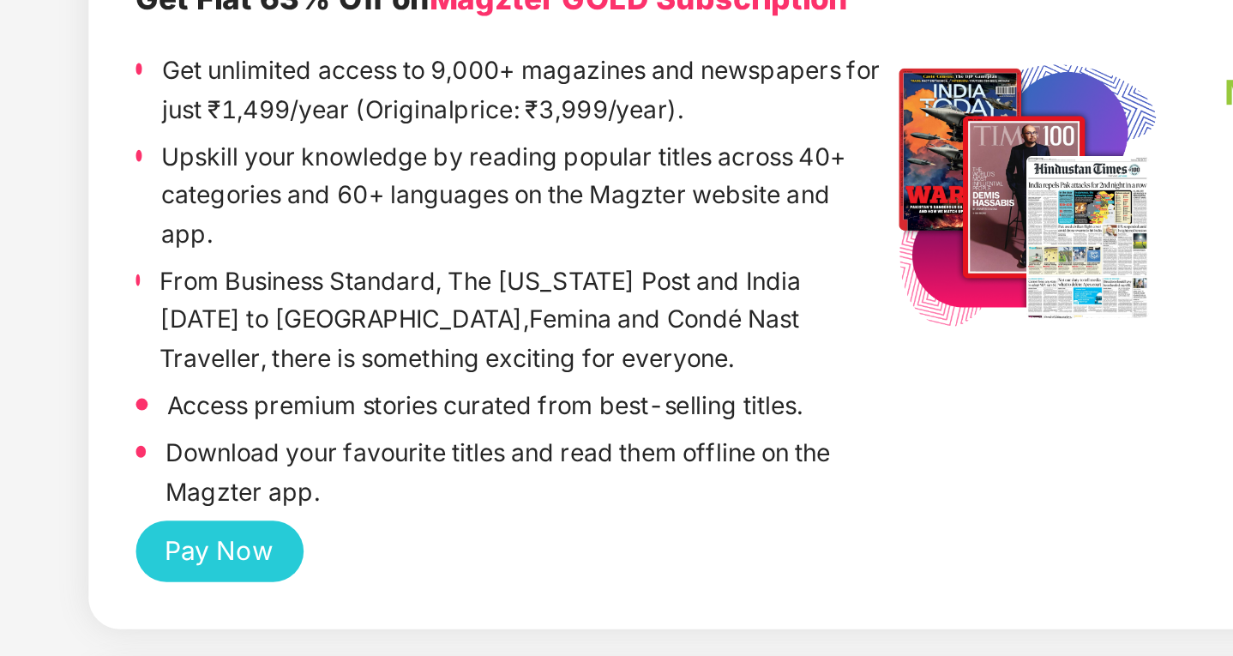
click at [290, 407] on button "Pay Now" at bounding box center [288, 410] width 73 height 27
